Goal: Transaction & Acquisition: Purchase product/service

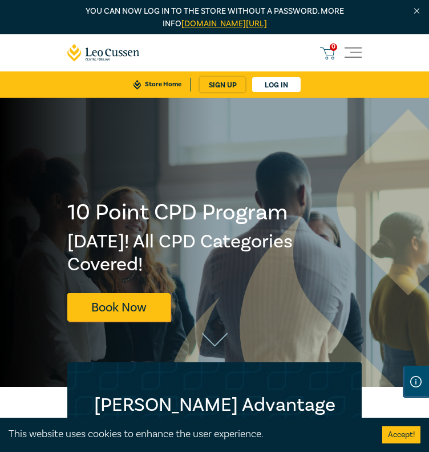
drag, startPoint x: 0, startPoint y: 0, endPoint x: 350, endPoint y: 61, distance: 354.8
click at [350, 61] on span "Toggle navigation" at bounding box center [353, 53] width 17 height 17
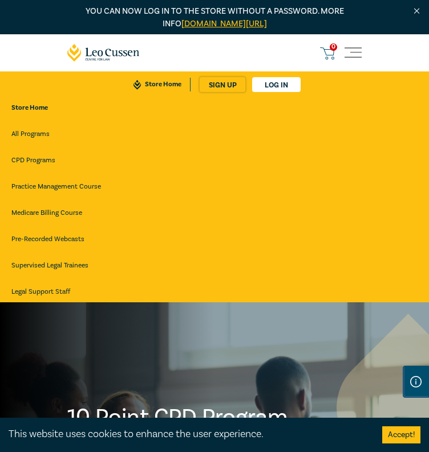
click at [59, 244] on link "Pre-Recorded Webcasts" at bounding box center [214, 239] width 407 height 21
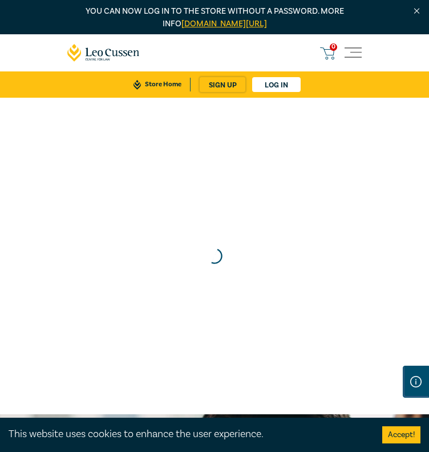
click at [396, 436] on button "Accept!" at bounding box center [402, 434] width 38 height 17
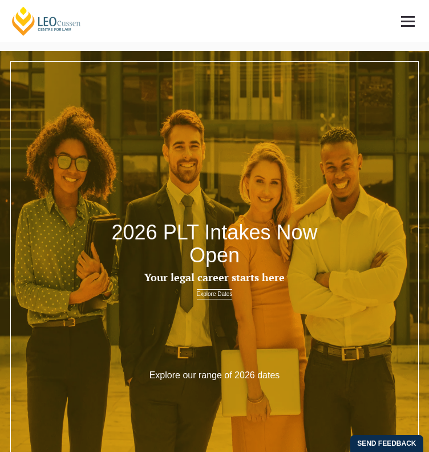
click at [409, 21] on span at bounding box center [408, 22] width 14 height 2
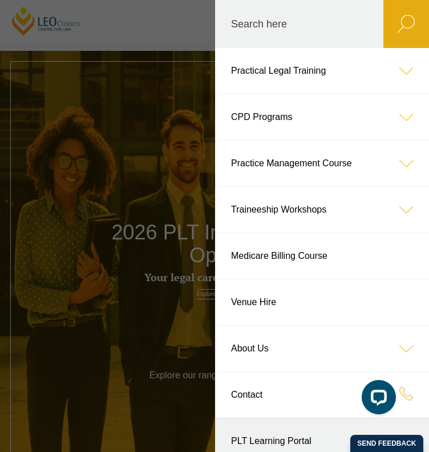
click at [295, 119] on link "CPD Programs" at bounding box center [322, 117] width 214 height 46
click at [396, 120] on icon at bounding box center [407, 117] width 46 height 46
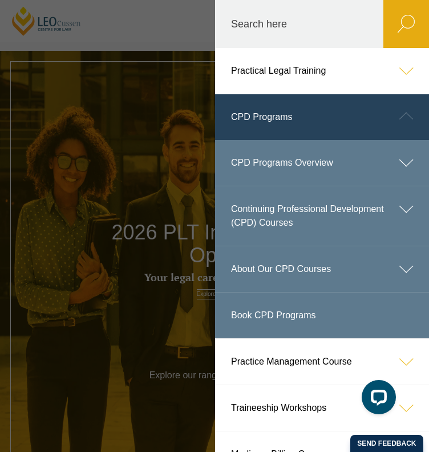
click at [279, 312] on link "Book CPD Programs" at bounding box center [322, 315] width 214 height 46
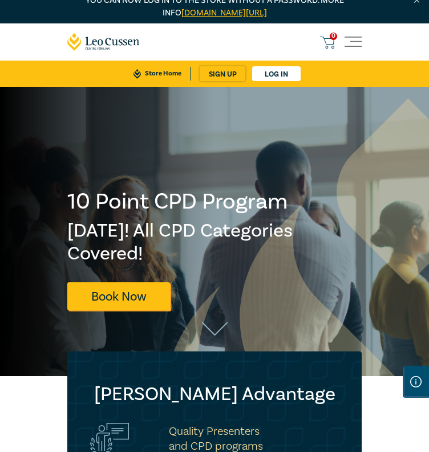
scroll to position [8, 0]
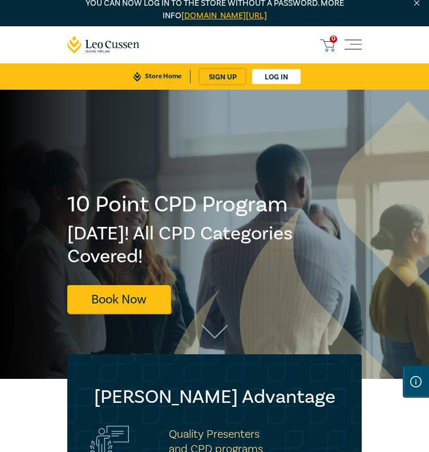
click at [350, 44] on span "Toggle navigation" at bounding box center [353, 45] width 17 height 17
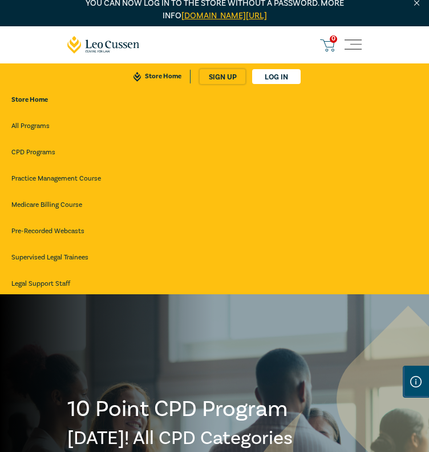
click at [69, 242] on link "Pre-Recorded Webcasts" at bounding box center [214, 231] width 407 height 21
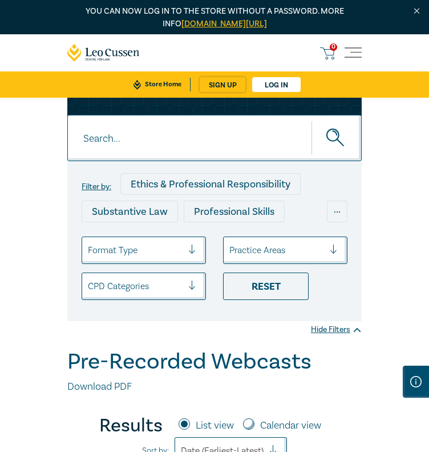
click at [145, 161] on input at bounding box center [214, 138] width 295 height 46
click at [312, 121] on button "submit" at bounding box center [337, 138] width 50 height 35
click at [340, 148] on icon "submit" at bounding box center [337, 139] width 20 height 20
click at [106, 161] on input "ai" at bounding box center [214, 138] width 295 height 46
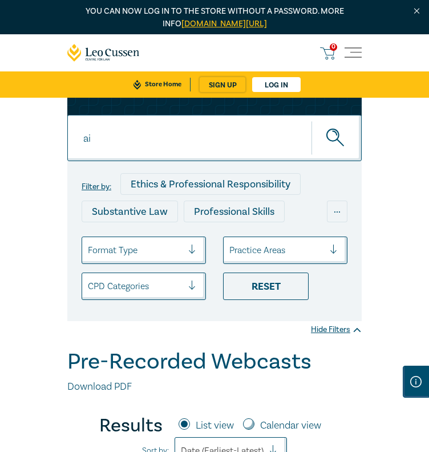
click at [106, 161] on input "ai" at bounding box center [214, 138] width 295 height 46
click at [312, 121] on button "submit" at bounding box center [337, 138] width 50 height 35
click at [338, 141] on circle "submit" at bounding box center [333, 135] width 12 height 12
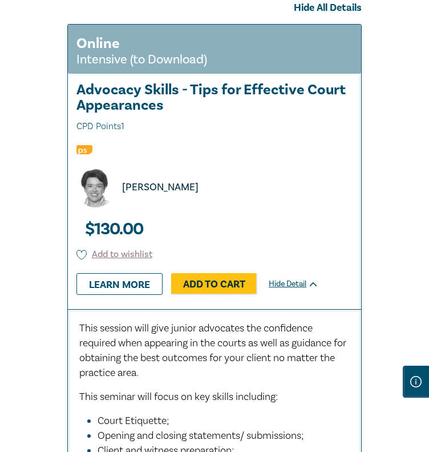
scroll to position [472, 0]
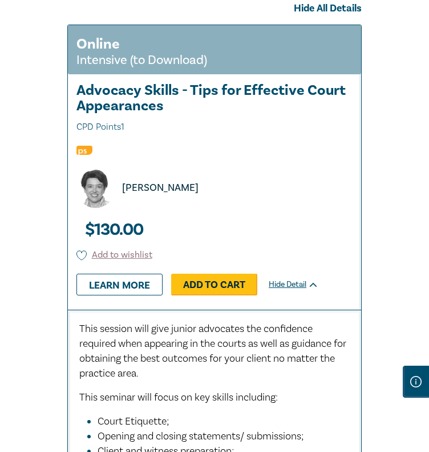
click at [206, 295] on link "Add to Cart" at bounding box center [214, 285] width 86 height 22
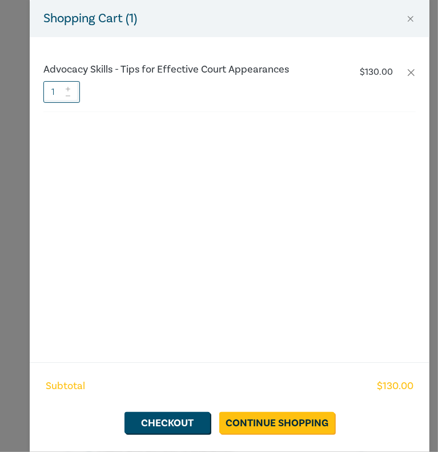
click at [22, 204] on div "Shopping Cart ( 1 ) Advocacy Skills - Tips for Effective Court Appearances $ 13…" at bounding box center [219, 226] width 438 height 452
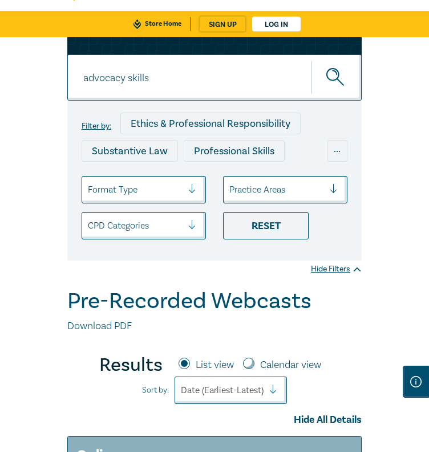
scroll to position [30, 0]
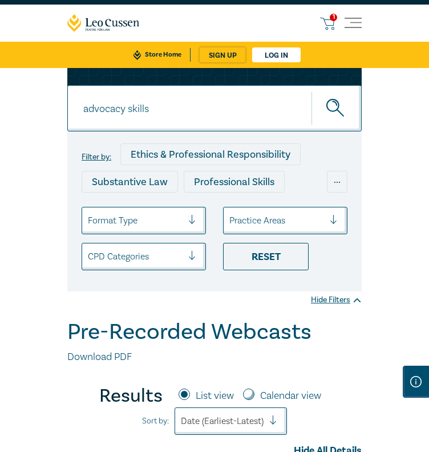
click at [170, 131] on input "advocacy skills" at bounding box center [214, 108] width 295 height 46
click at [312, 91] on button "submit" at bounding box center [337, 108] width 50 height 35
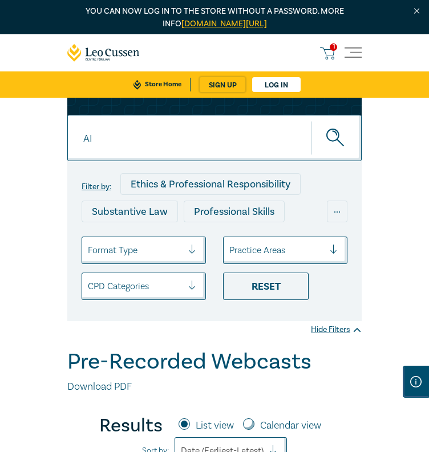
click at [334, 141] on circle "submit" at bounding box center [333, 135] width 12 height 12
click at [171, 161] on input "AI" at bounding box center [214, 138] width 295 height 46
type input "AI prompting"
click at [330, 148] on icon "submit" at bounding box center [337, 139] width 20 height 20
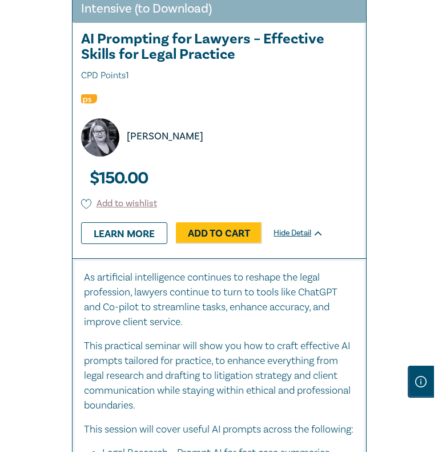
scroll to position [525, 0]
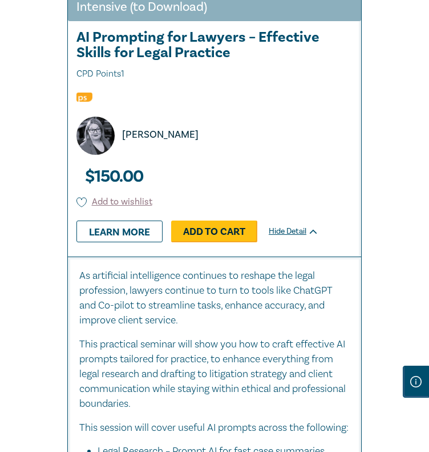
click at [209, 242] on link "Add to Cart" at bounding box center [214, 231] width 86 height 22
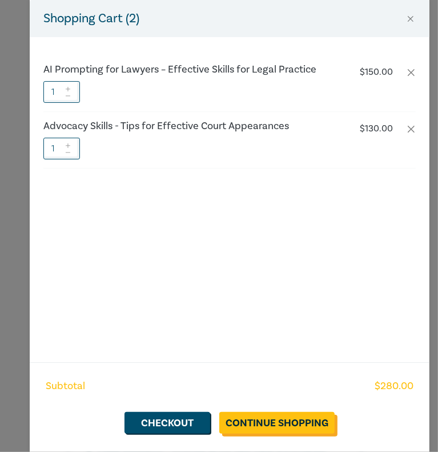
click at [280, 421] on link "Continue Shopping" at bounding box center [276, 423] width 115 height 22
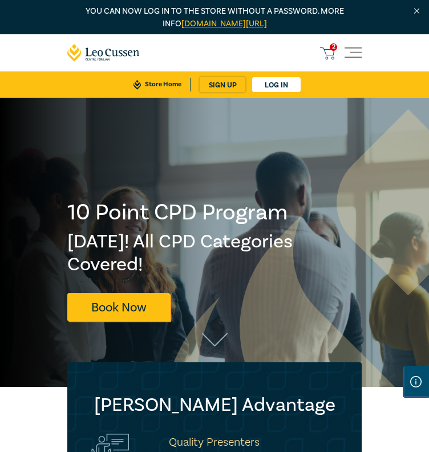
click at [350, 60] on span "Toggle navigation" at bounding box center [353, 53] width 17 height 17
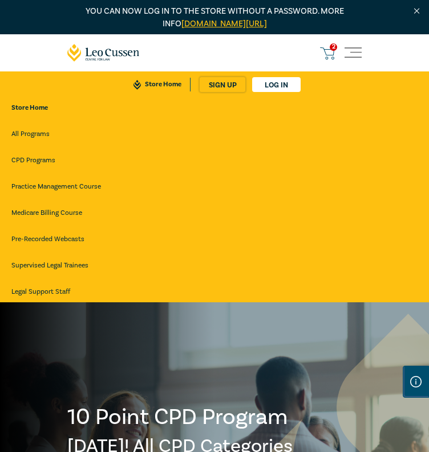
click at [360, 57] on span "Toggle navigation" at bounding box center [353, 53] width 17 height 17
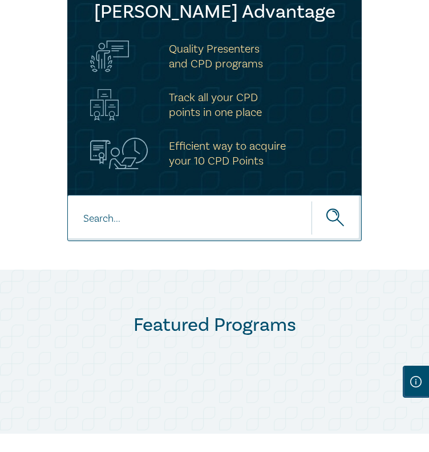
scroll to position [395, 0]
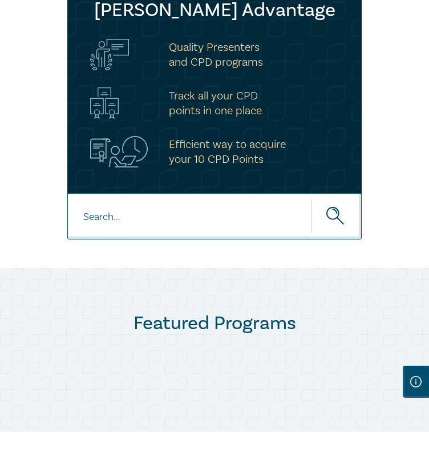
click at [148, 227] on input at bounding box center [214, 216] width 295 height 46
type input "AI Technology"
click at [331, 225] on icon "submit" at bounding box center [337, 217] width 20 height 20
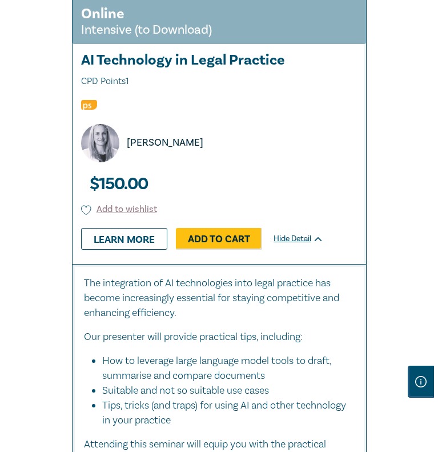
scroll to position [601, 0]
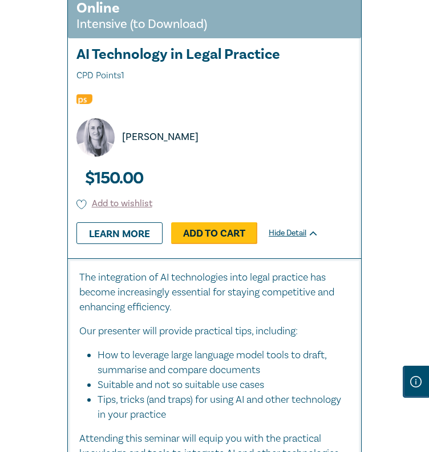
click at [226, 244] on link "Add to Cart" at bounding box center [214, 233] width 86 height 22
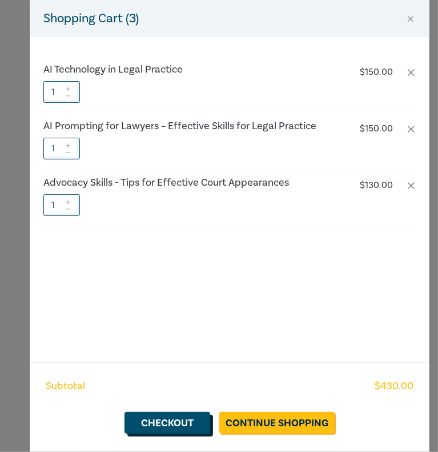
click at [178, 423] on link "Checkout" at bounding box center [168, 423] width 86 height 22
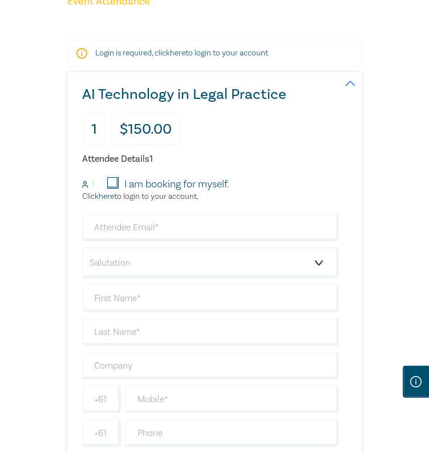
scroll to position [155, 0]
click at [112, 188] on input "I am booking for myself." at bounding box center [112, 182] width 11 height 11
checkbox input "true"
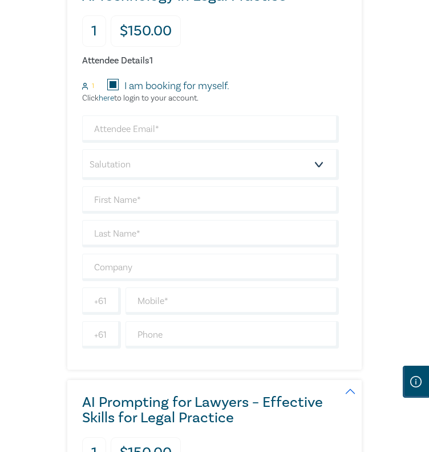
scroll to position [255, 0]
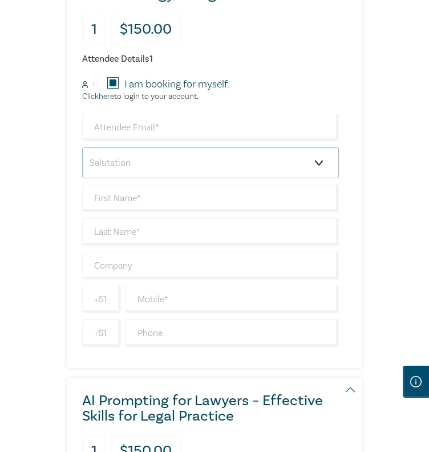
click at [143, 169] on select "Salutation Mr. Mrs. Ms. Miss Dr. Prof. Other" at bounding box center [210, 162] width 257 height 31
click at [139, 141] on input "email" at bounding box center [210, 127] width 257 height 27
type input "cmorisetty@gmail.com"
type input "Chakri"
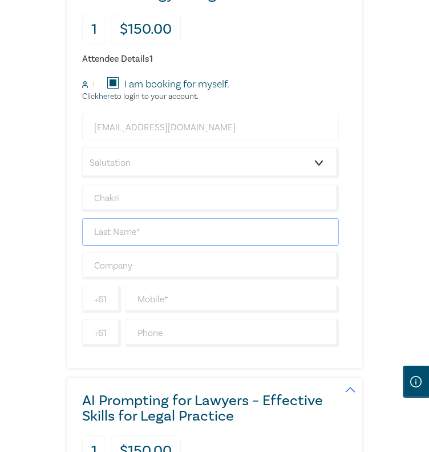
type input "Morisetty"
type input "0433443965"
type input "Australia"
click at [158, 310] on input "text" at bounding box center [233, 299] width 214 height 27
type input "0433443965"
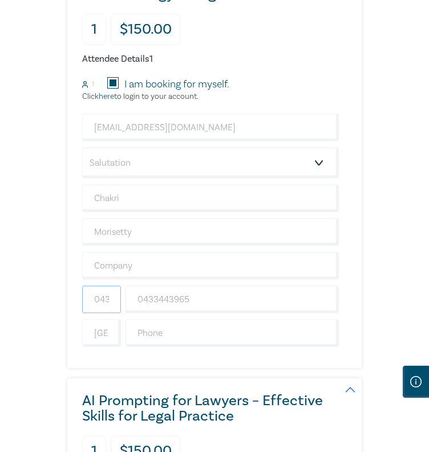
click at [114, 311] on input "0433443965" at bounding box center [101, 299] width 39 height 27
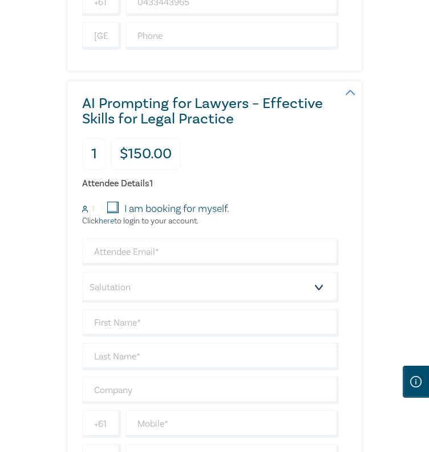
scroll to position [554, 0]
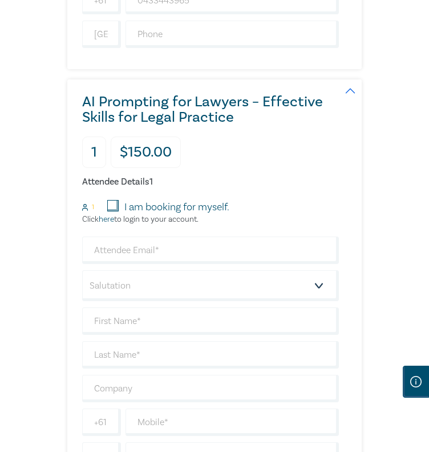
click at [114, 211] on input "I am booking for myself." at bounding box center [112, 205] width 11 height 11
checkbox input "true"
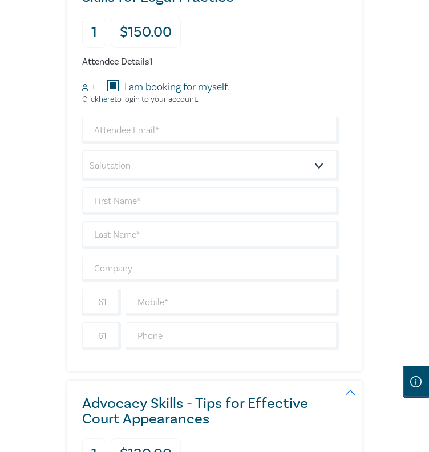
scroll to position [680, 0]
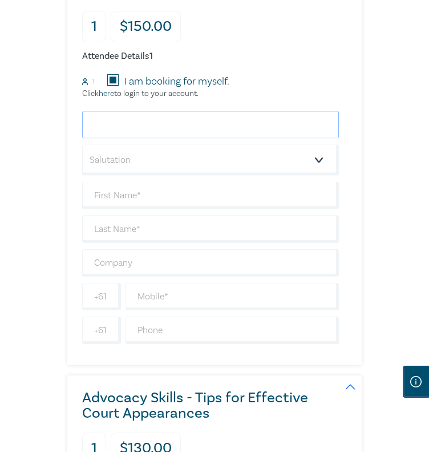
click at [207, 138] on input "email" at bounding box center [210, 124] width 257 height 27
type input "cmorisetty@gmail.com"
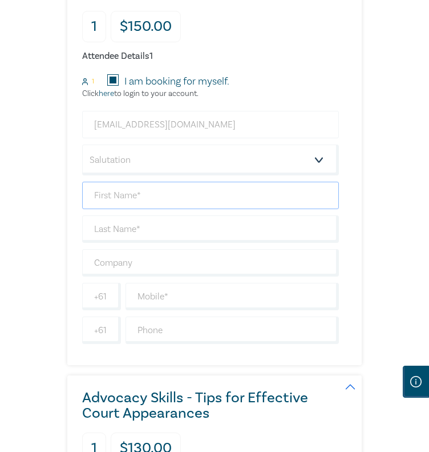
type input "Chakri"
type input "Morisetty"
type input "0433443965"
type input "Australia"
click at [107, 304] on input "0433443965" at bounding box center [101, 296] width 39 height 27
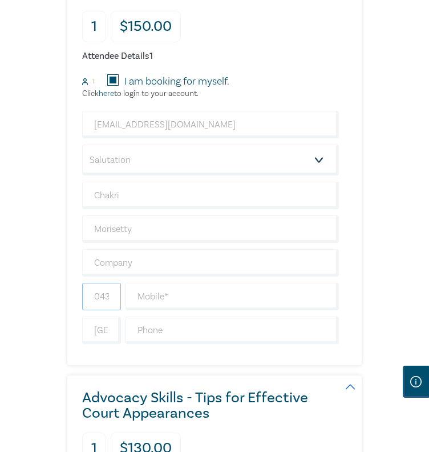
scroll to position [0, 37]
click at [107, 304] on input "0433443965" at bounding box center [101, 296] width 39 height 27
click at [105, 340] on input "Australia" at bounding box center [101, 329] width 39 height 27
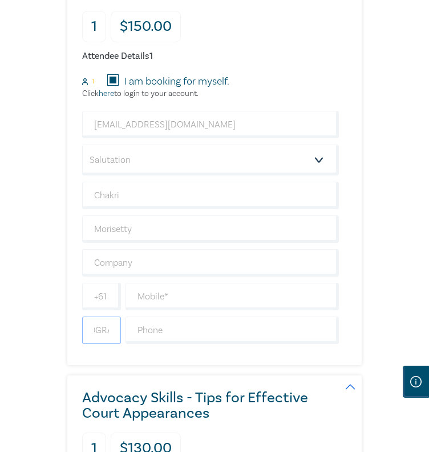
click at [105, 340] on input "Australia" at bounding box center [101, 329] width 39 height 27
click at [183, 301] on input "text" at bounding box center [233, 296] width 214 height 27
type input "0433443965"
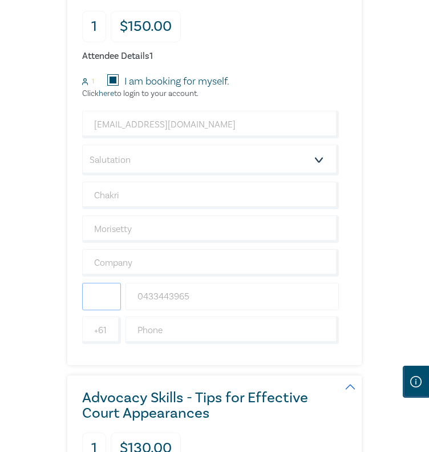
type input "Australia"
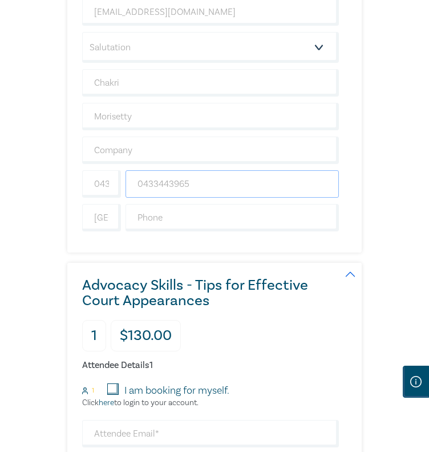
scroll to position [793, 0]
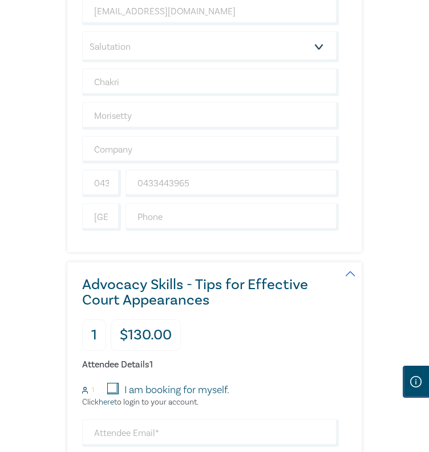
click at [112, 394] on input "I am booking for myself." at bounding box center [112, 388] width 11 height 11
checkbox input "true"
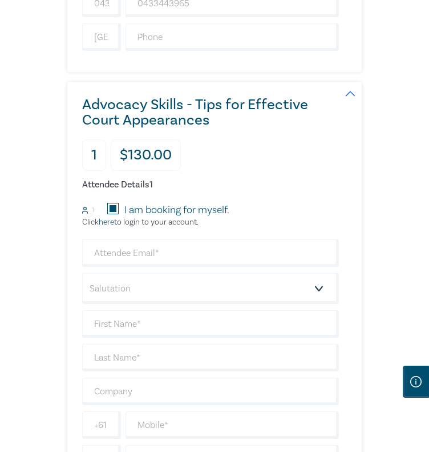
scroll to position [973, 0]
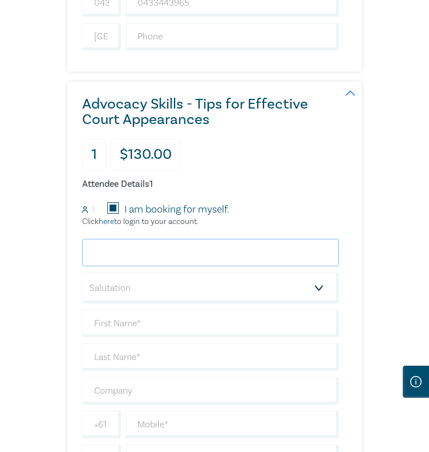
click at [153, 266] on input "email" at bounding box center [210, 252] width 257 height 27
type input "cmorisetty@gmail.com"
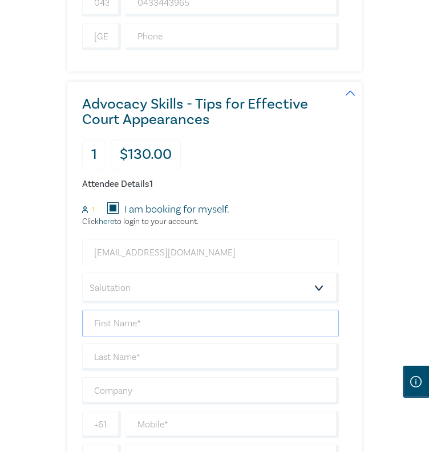
type input "Chakri"
type input "Morisetty"
type input "0433443965"
type input "Australia"
click at [106, 430] on input "0433443965" at bounding box center [101, 424] width 39 height 27
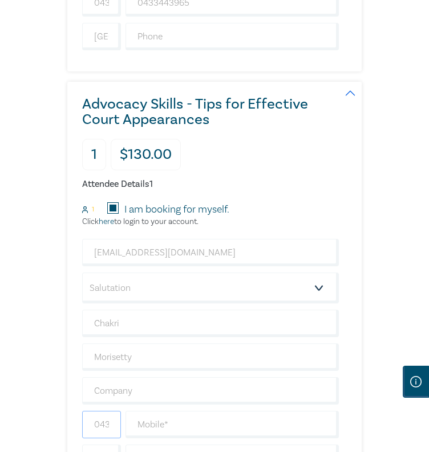
scroll to position [0, 37]
click at [106, 430] on input "0433443965" at bounding box center [101, 424] width 39 height 27
click at [165, 433] on input "text" at bounding box center [233, 424] width 214 height 27
type input "0433443965"
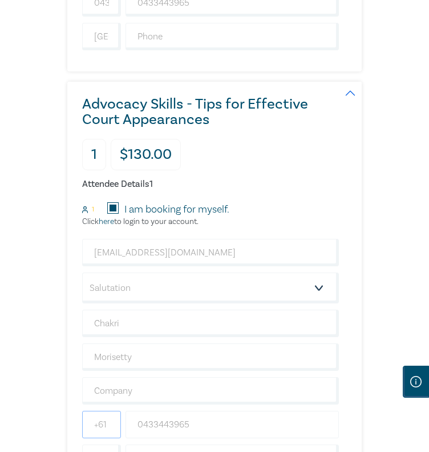
type input "0433443965"
click at [93, 436] on input "0433443965" at bounding box center [101, 424] width 39 height 27
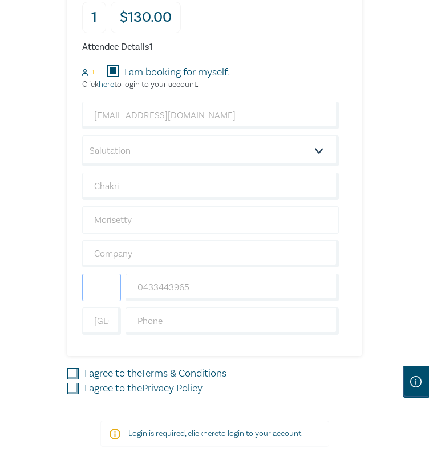
scroll to position [1122, 0]
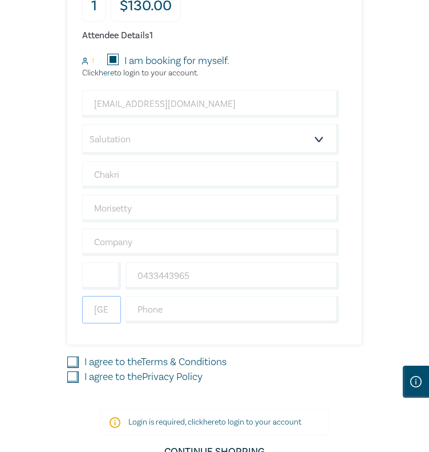
click at [101, 315] on input "Australia" at bounding box center [101, 309] width 39 height 27
click at [75, 368] on input "I agree to the Terms & Conditions" at bounding box center [72, 361] width 11 height 11
checkbox input "true"
click at [75, 383] on input "I agree to the Privacy Policy" at bounding box center [72, 376] width 11 height 11
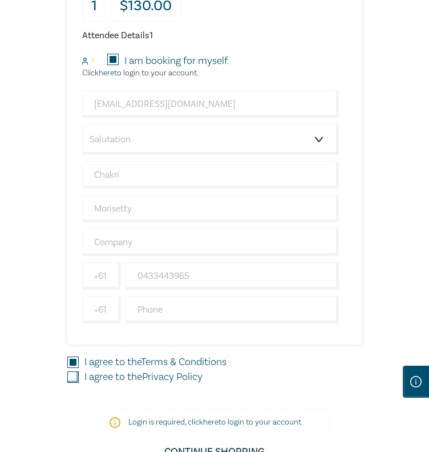
checkbox input "true"
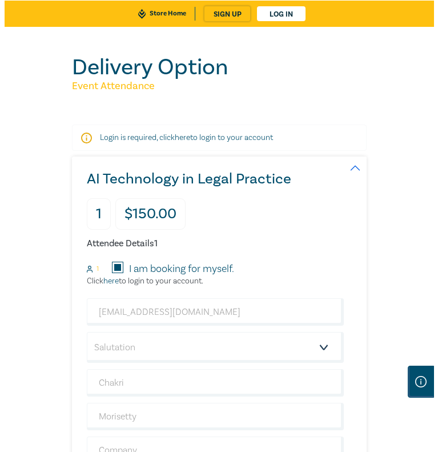
scroll to position [0, 0]
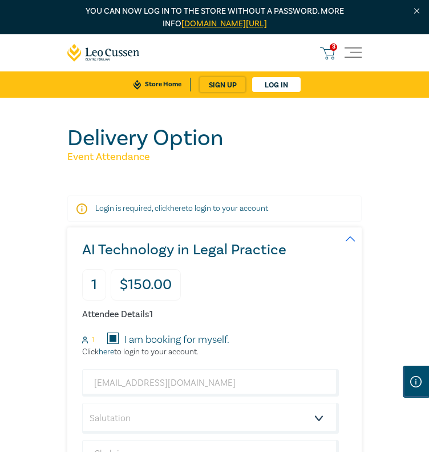
click at [174, 214] on link "here" at bounding box center [177, 208] width 15 height 10
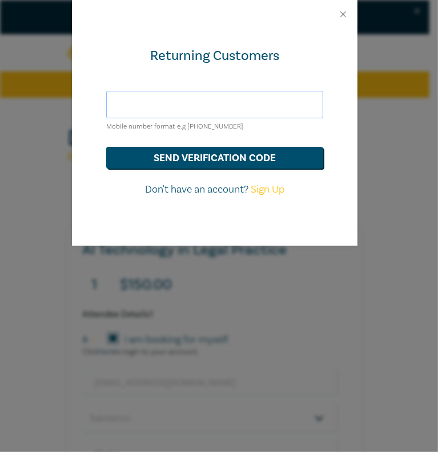
click at [171, 106] on input "text" at bounding box center [214, 104] width 217 height 27
type input "cmorisetty@gmail.com"
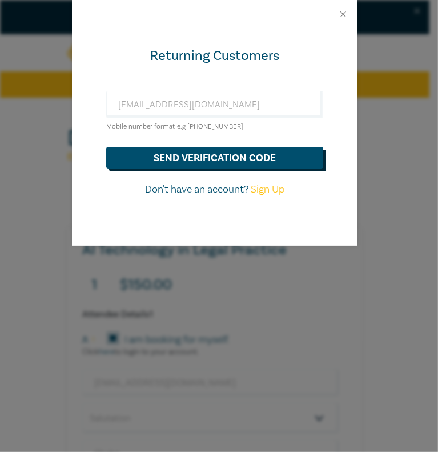
click at [230, 155] on button "send verification code" at bounding box center [214, 158] width 217 height 22
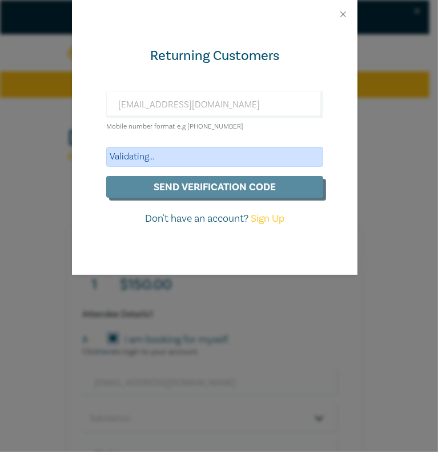
click at [388, 134] on div "Returning Customers cmorisetty@gmail.com Mobile number format e.g +61 000000000…" at bounding box center [219, 226] width 438 height 452
click at [27, 134] on div "Returning Customers cmorisetty@gmail.com Mobile number format e.g +61 000000000…" at bounding box center [219, 226] width 438 height 452
click at [215, 181] on form "cmorisetty@gmail.com Mobile number format e.g +61 000000000 Validating... send …" at bounding box center [214, 158] width 217 height 135
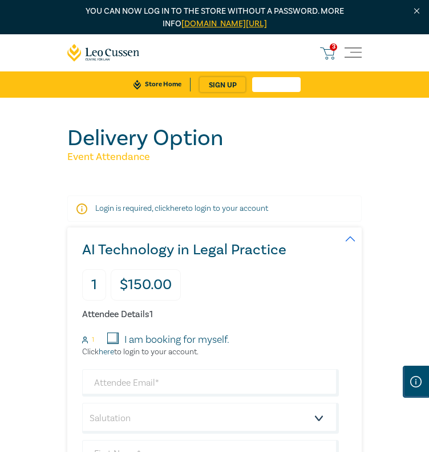
click at [280, 92] on link "Log in" at bounding box center [276, 84] width 49 height 15
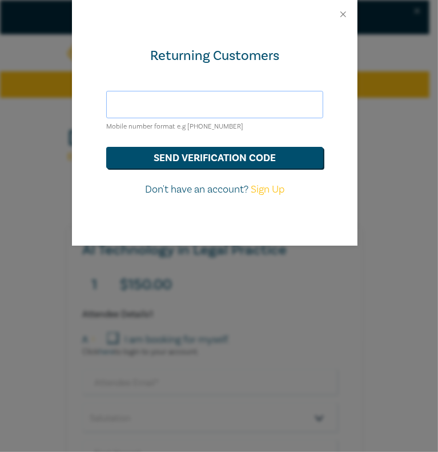
click at [158, 105] on input "text" at bounding box center [214, 104] width 217 height 27
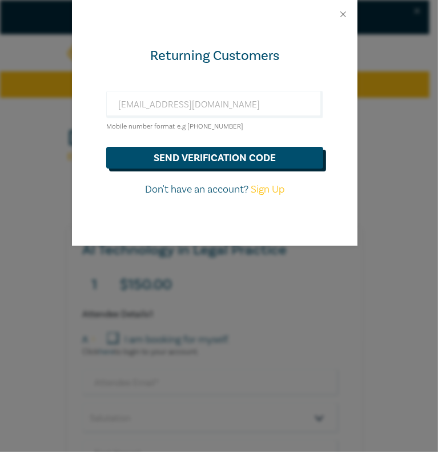
click at [203, 155] on button "send verification code" at bounding box center [214, 158] width 217 height 22
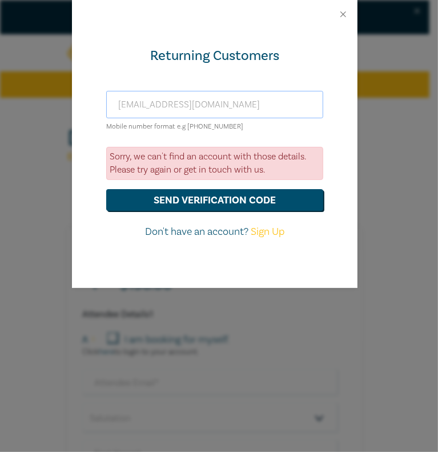
click at [240, 98] on input "cmorisetty@gmail.com" at bounding box center [214, 104] width 217 height 27
click at [185, 102] on input "cmorisetty@gmail.com" at bounding box center [214, 104] width 217 height 27
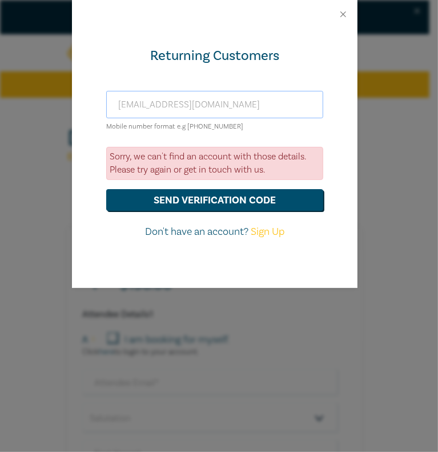
click at [185, 102] on input "cmorisetty@gmail.com" at bounding box center [214, 104] width 217 height 27
type input "[EMAIL_ADDRESS][DOMAIN_NAME]"
click at [322, 132] on form "cmorisetty@hotmail.com Mobile number format e.g +61 000000000 Sorry, we can't f…" at bounding box center [214, 165] width 217 height 148
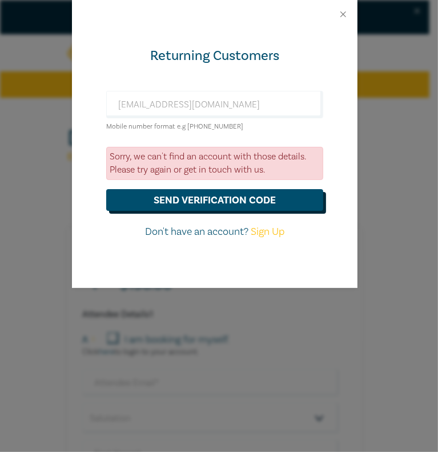
click at [244, 201] on button "send verification code" at bounding box center [214, 200] width 217 height 22
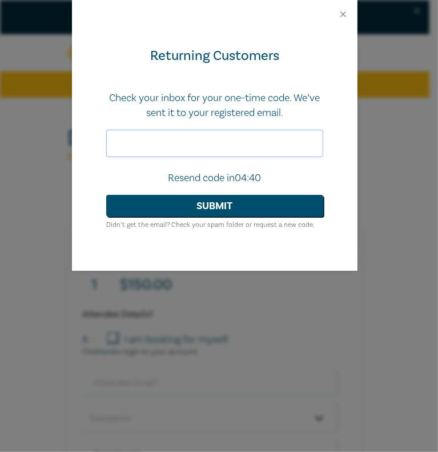
click at [180, 150] on input "text" at bounding box center [214, 143] width 217 height 27
type input "027862"
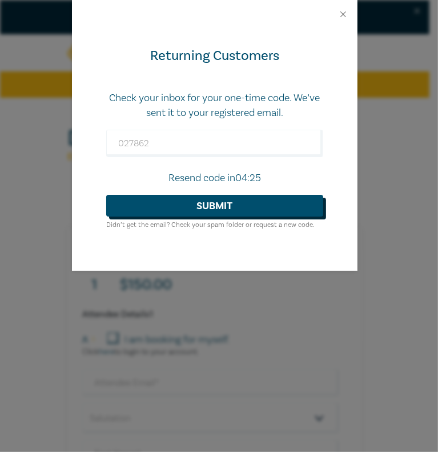
click at [213, 204] on button "Submit" at bounding box center [214, 206] width 217 height 22
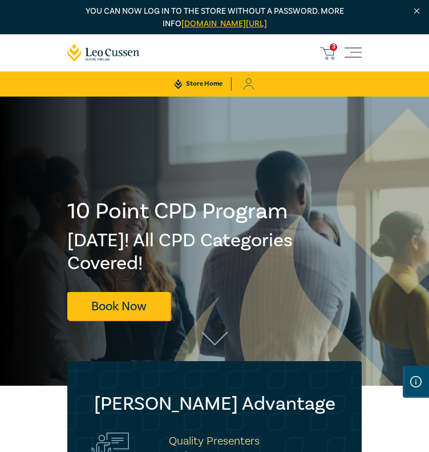
click at [329, 55] on icon at bounding box center [327, 53] width 14 height 14
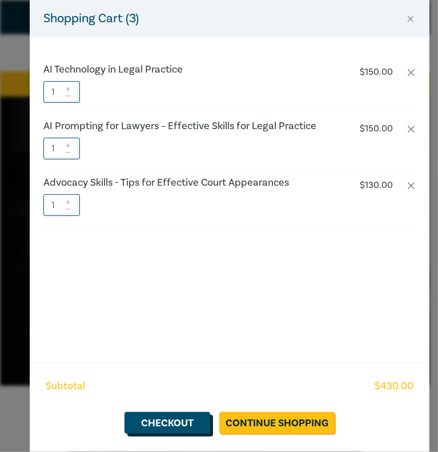
click at [170, 427] on link "Checkout" at bounding box center [168, 423] width 86 height 22
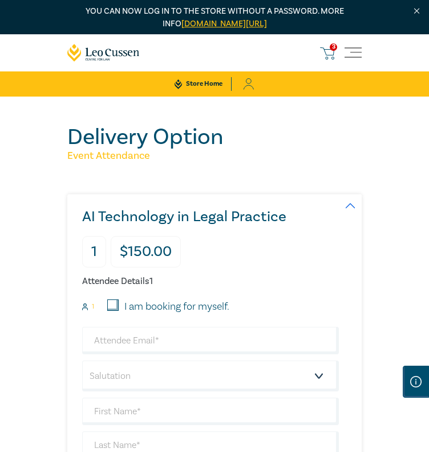
click at [115, 311] on input "I am booking for myself." at bounding box center [112, 304] width 11 height 11
checkbox input "true"
type input "[EMAIL_ADDRESS][DOMAIN_NAME]"
type input "Chakri"
type input "MorisettyHotmail"
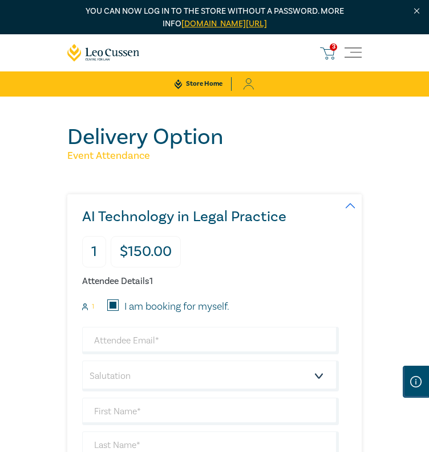
type input "413578020"
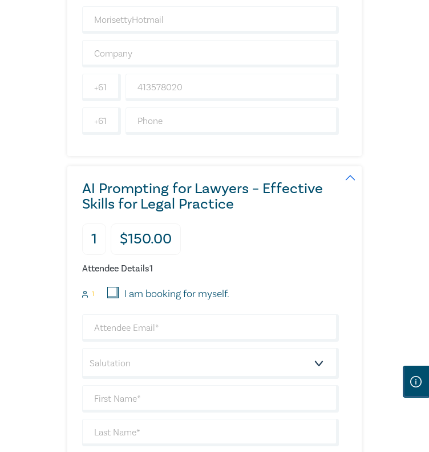
scroll to position [427, 0]
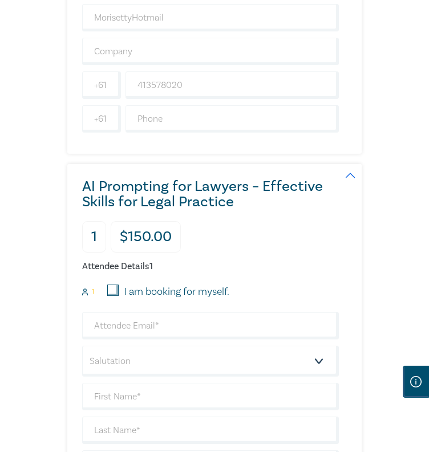
click at [111, 296] on input "I am booking for myself." at bounding box center [112, 289] width 11 height 11
checkbox input "true"
type input "[EMAIL_ADDRESS][DOMAIN_NAME]"
type input "Chakri"
type input "MorisettyHotmail"
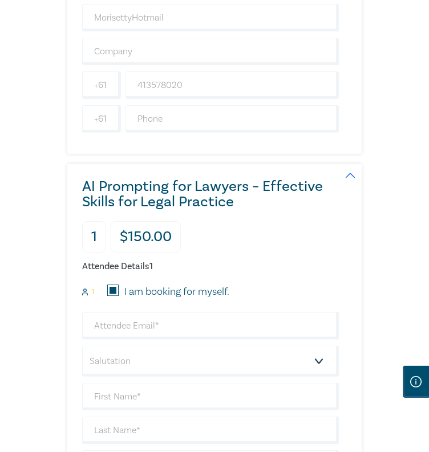
type input "413578020"
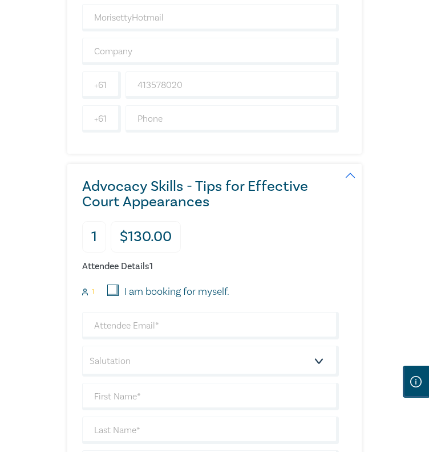
scroll to position [847, 0]
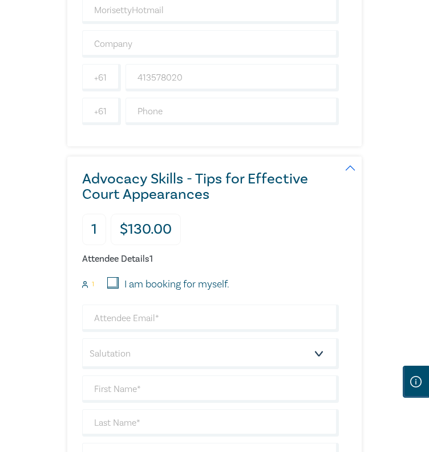
click at [117, 288] on input "I am booking for myself." at bounding box center [112, 282] width 11 height 11
checkbox input "true"
type input "[EMAIL_ADDRESS][DOMAIN_NAME]"
type input "Chakri"
type input "MorisettyHotmail"
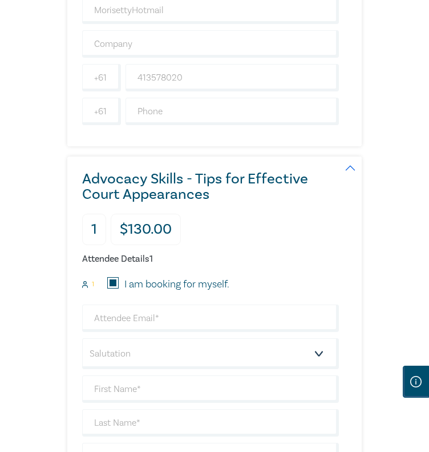
type input "413578020"
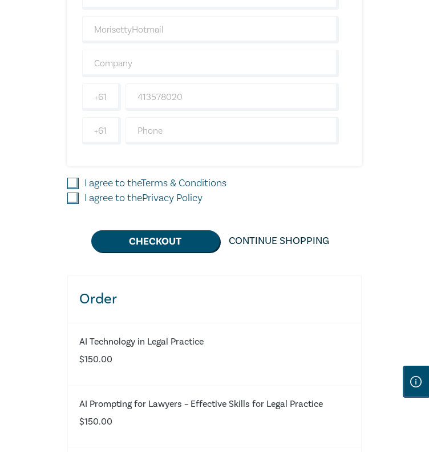
scroll to position [1247, 0]
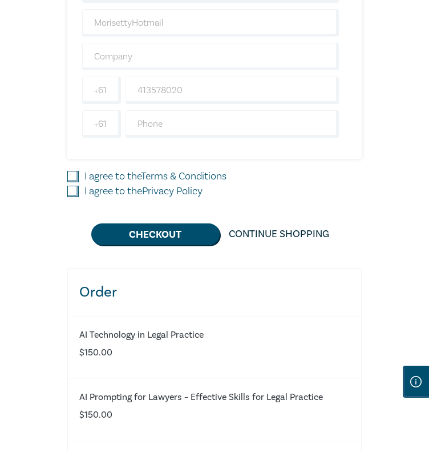
click at [75, 182] on input "I agree to the Terms & Conditions" at bounding box center [72, 176] width 11 height 11
checkbox input "true"
click at [74, 196] on input "I agree to the Privacy Policy" at bounding box center [72, 191] width 11 height 11
checkbox input "true"
click at [139, 240] on button "Checkout" at bounding box center [155, 234] width 129 height 22
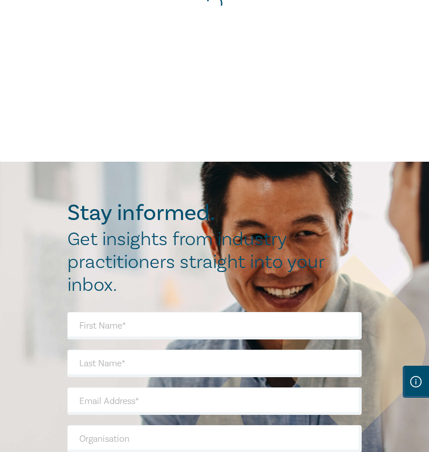
scroll to position [0, 0]
